Goal: Information Seeking & Learning: Learn about a topic

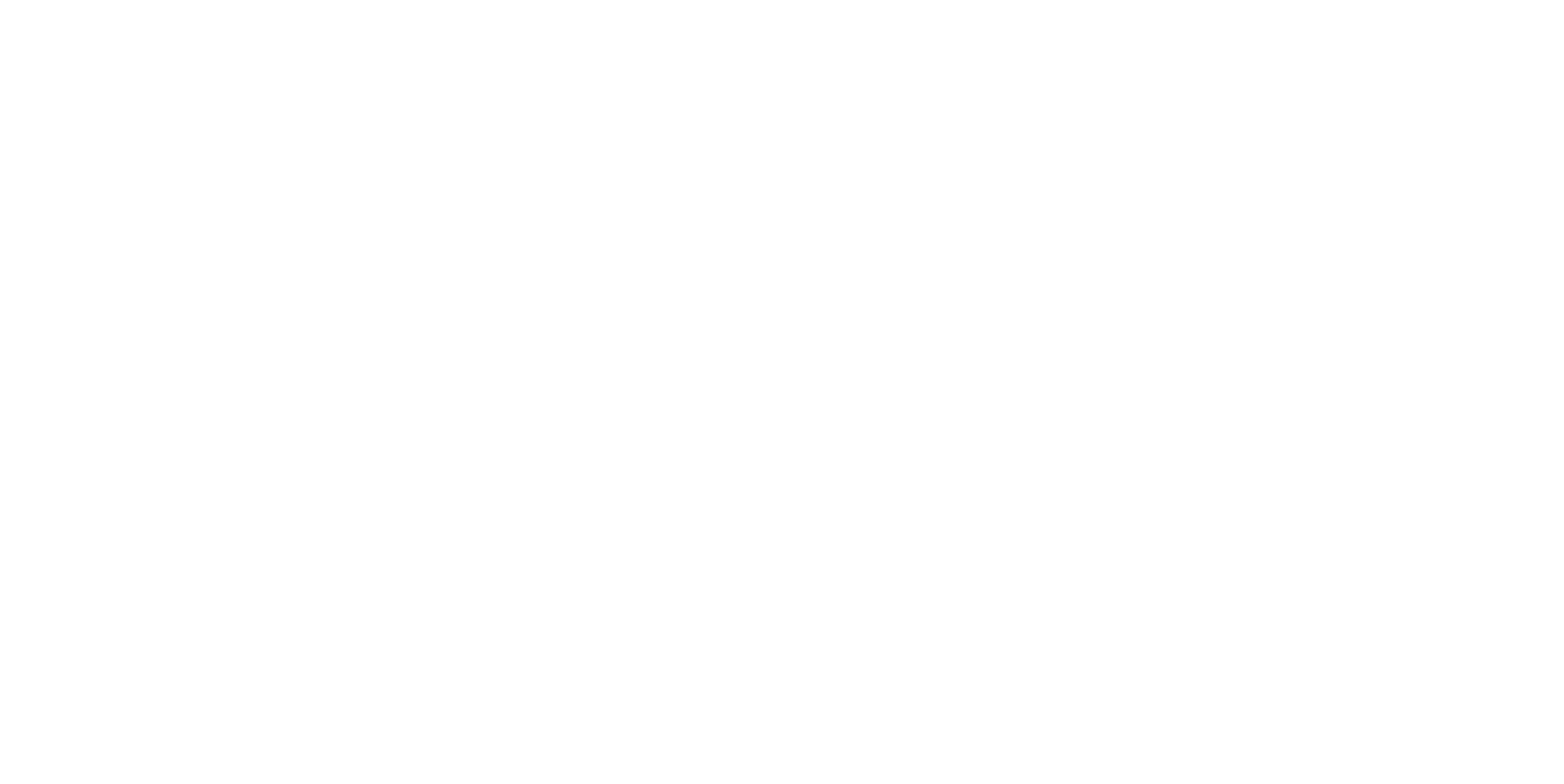
select select
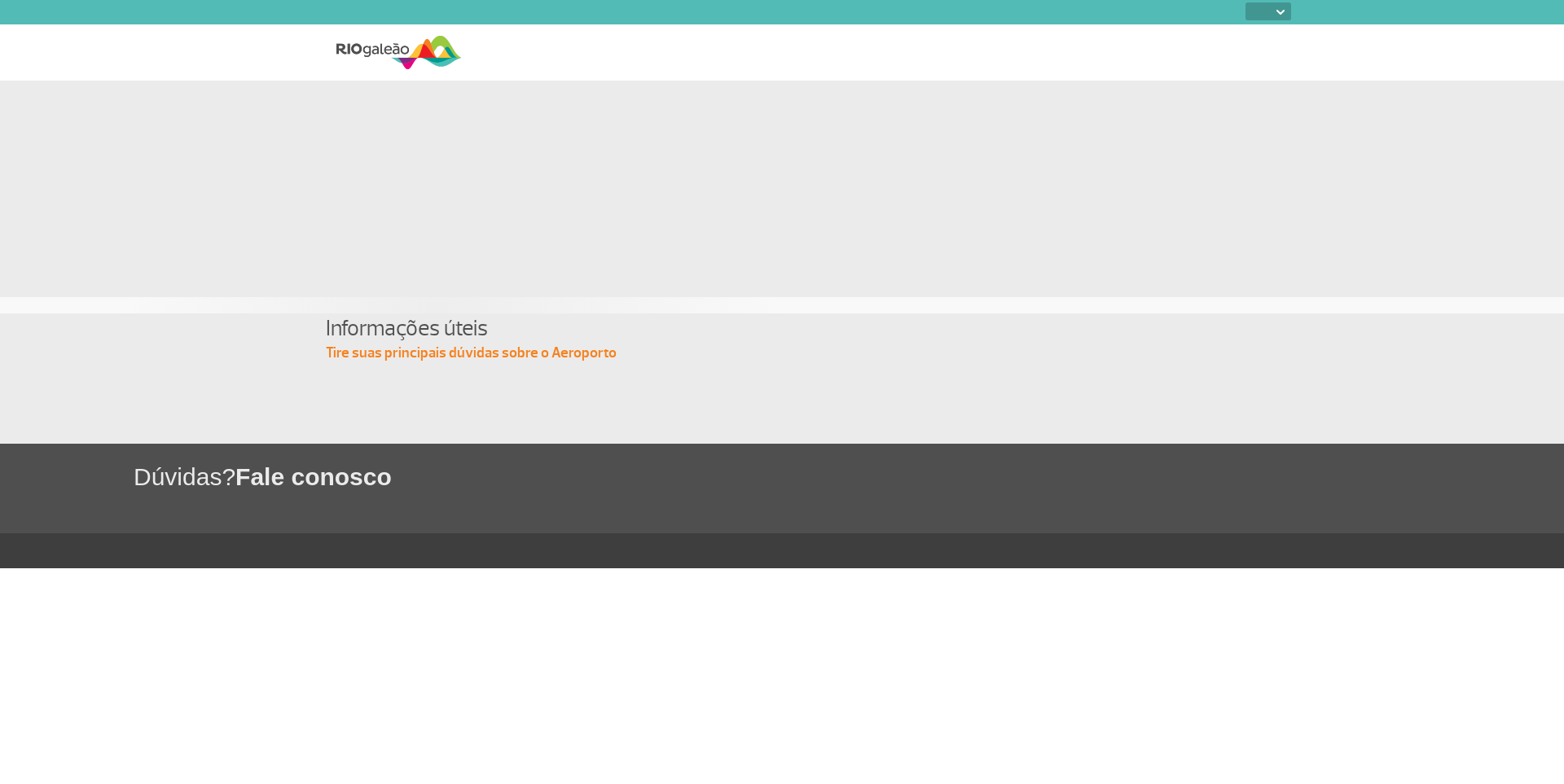
select select
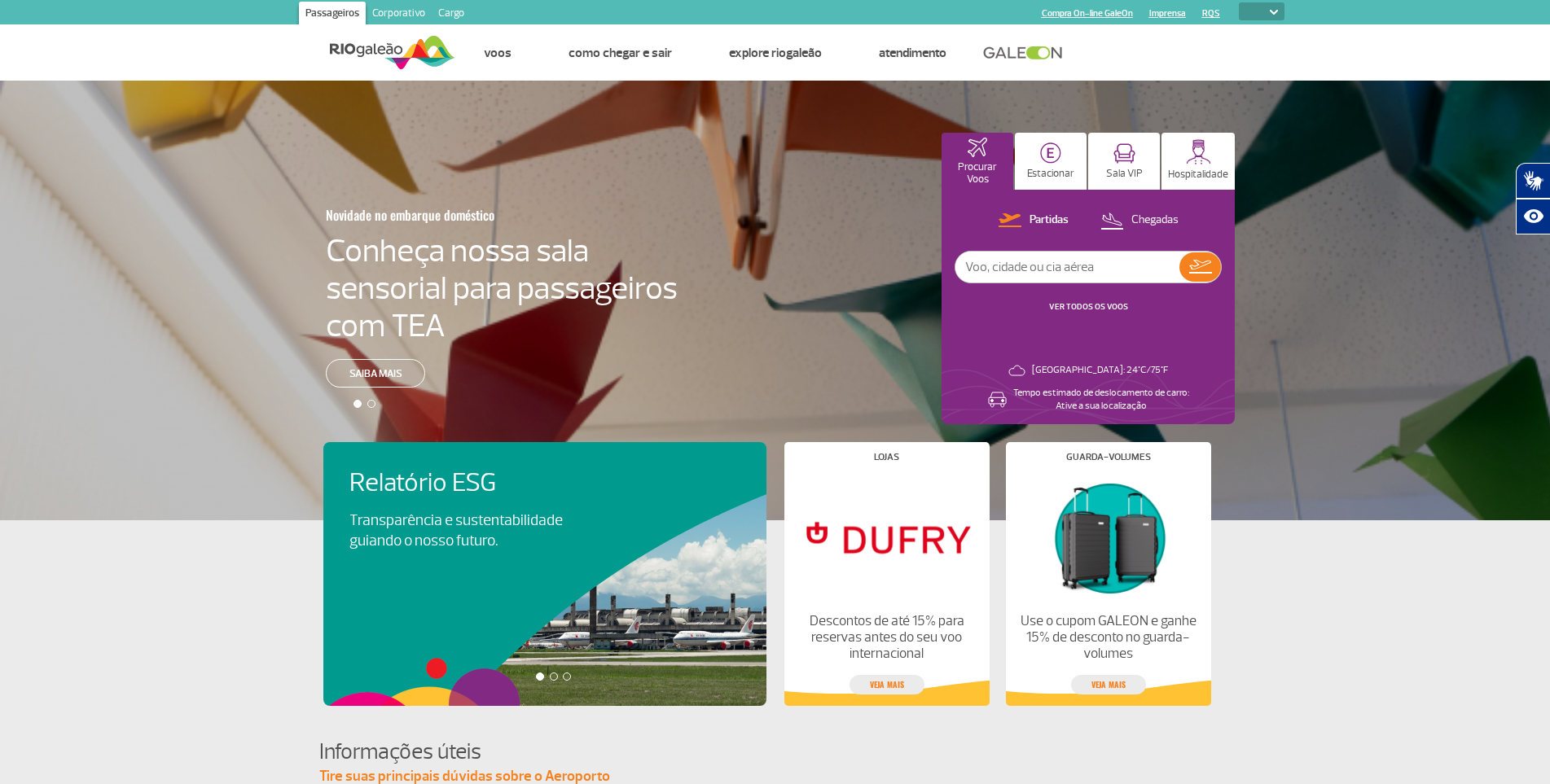
click at [400, 11] on link "Corporativo" at bounding box center [399, 15] width 66 height 26
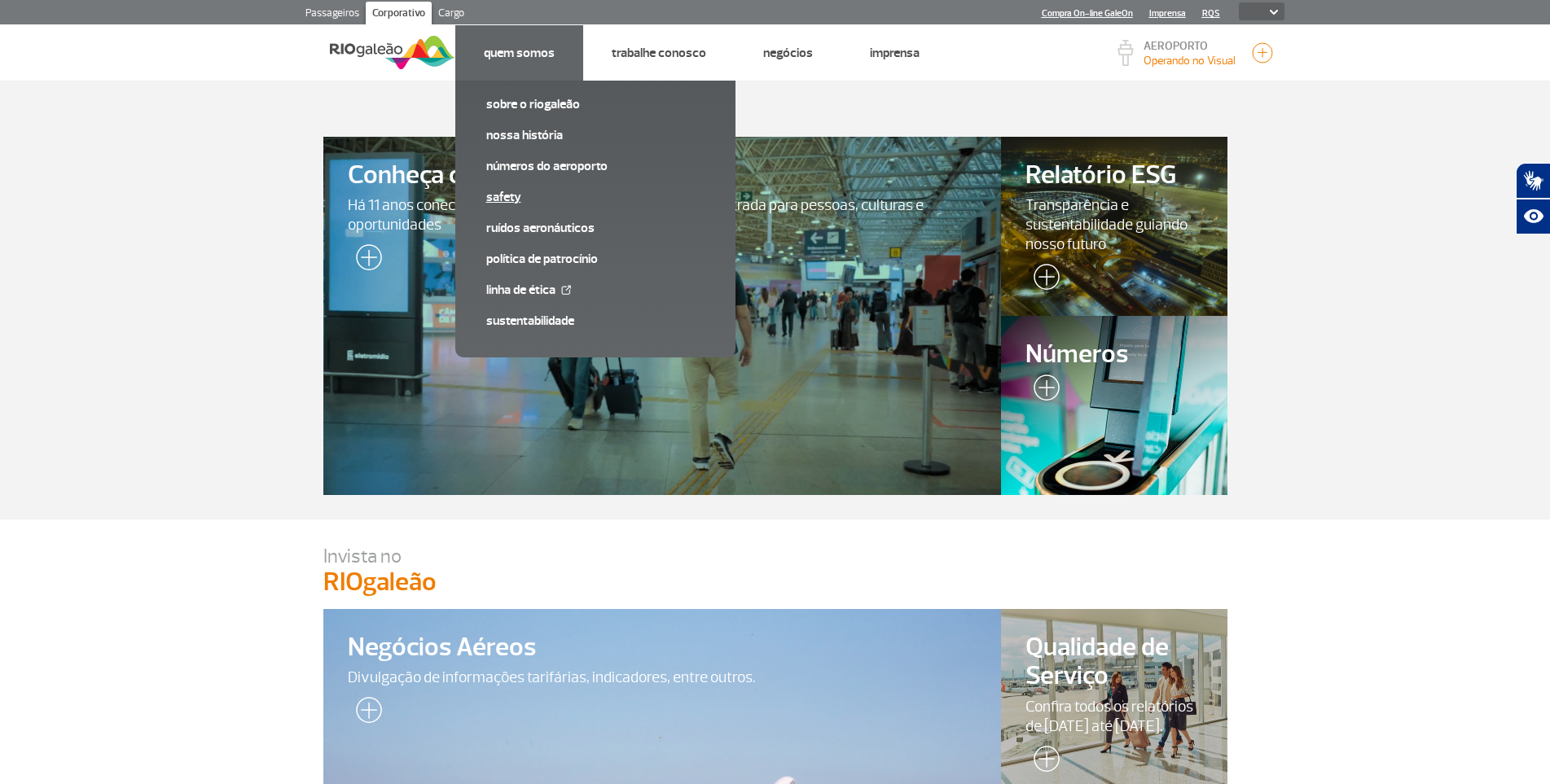
click at [492, 196] on link "SAFETY" at bounding box center [595, 197] width 218 height 18
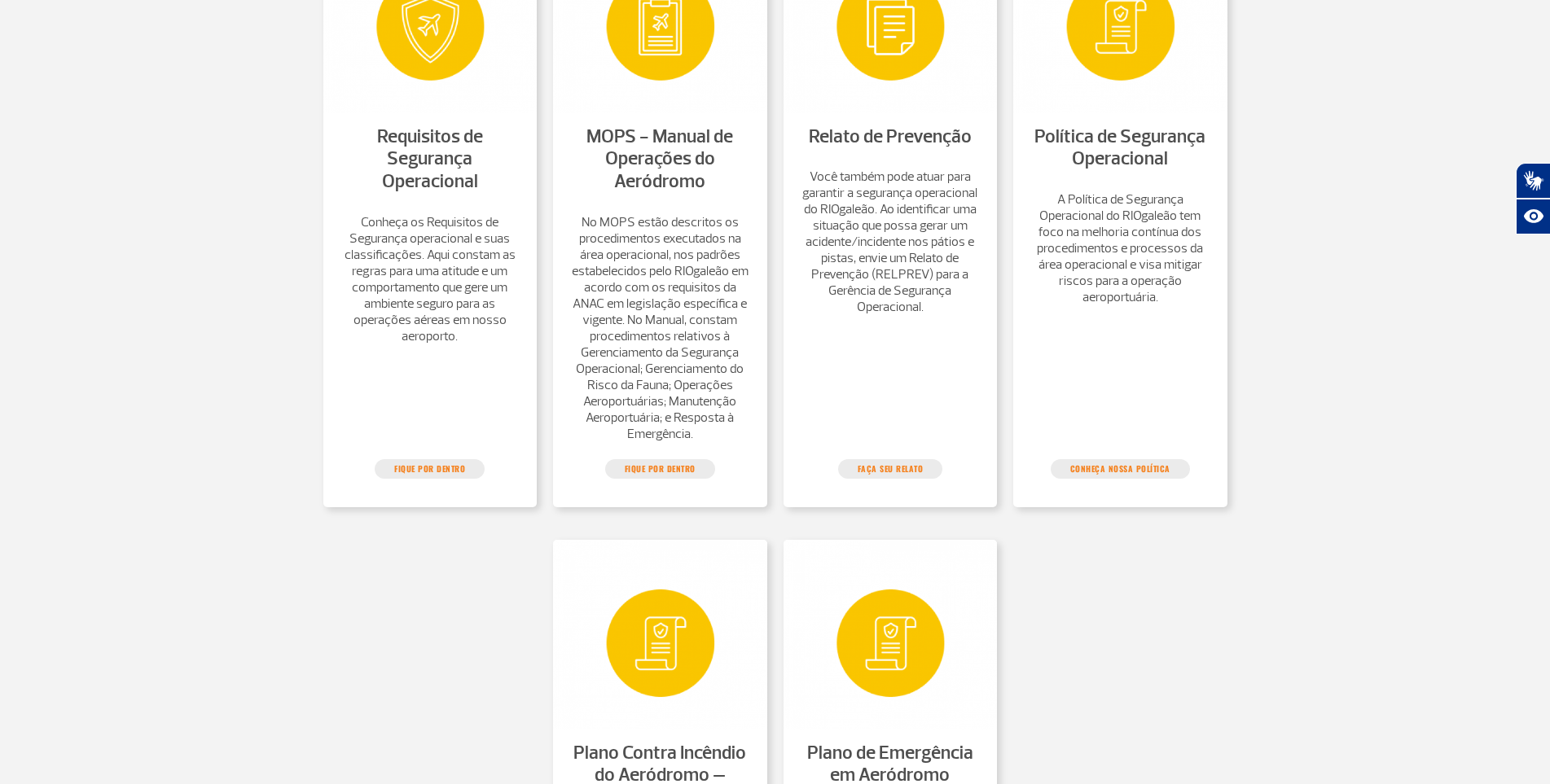
scroll to position [607, 0]
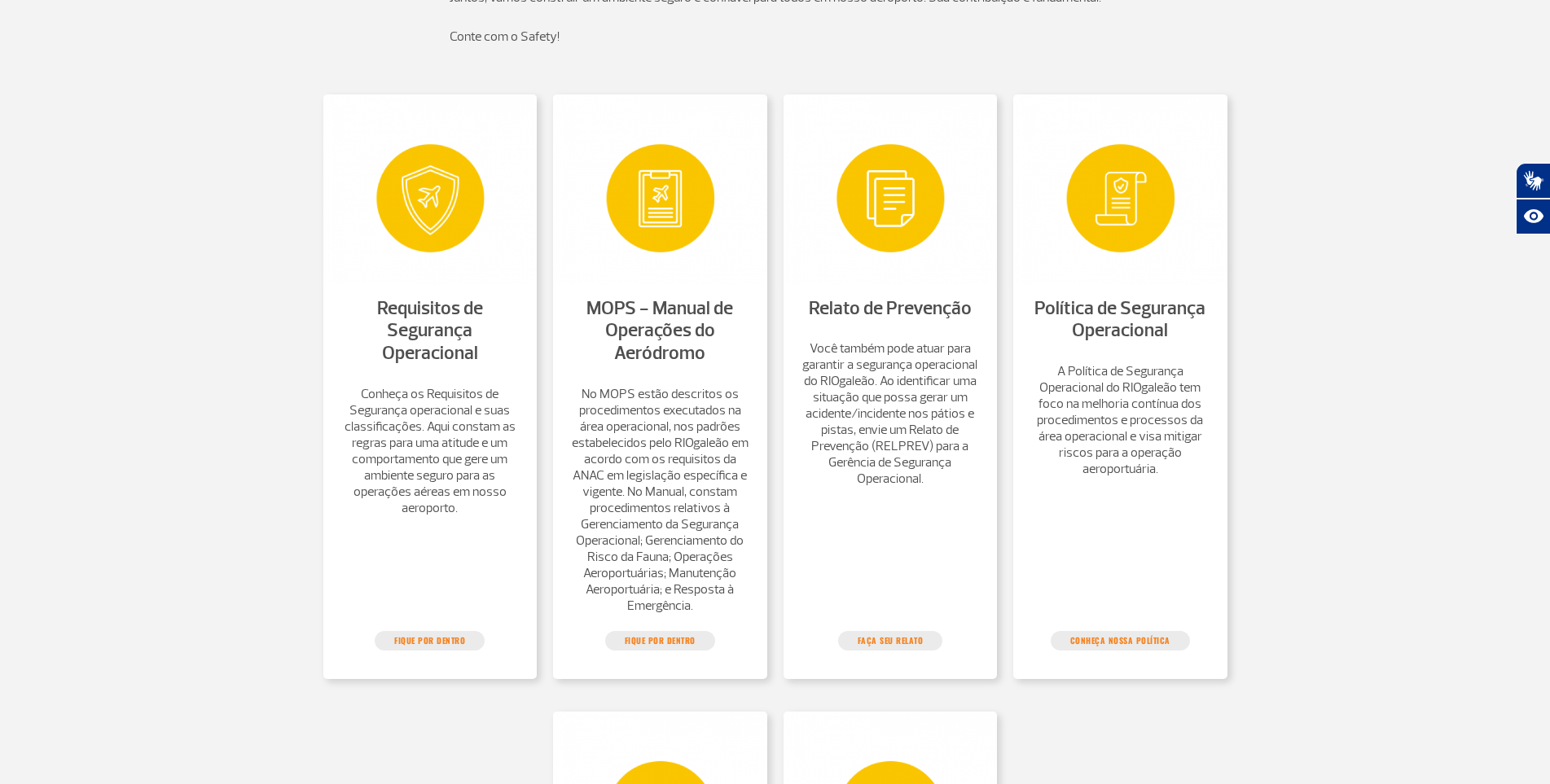
click at [868, 237] on img at bounding box center [891, 189] width 215 height 190
